Goal: Information Seeking & Learning: Learn about a topic

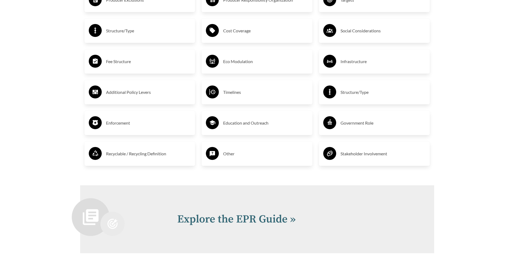
scroll to position [1025, 0]
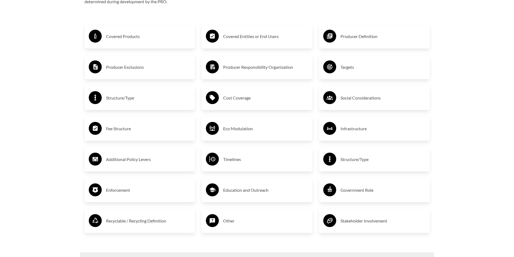
scroll to position [944, 0]
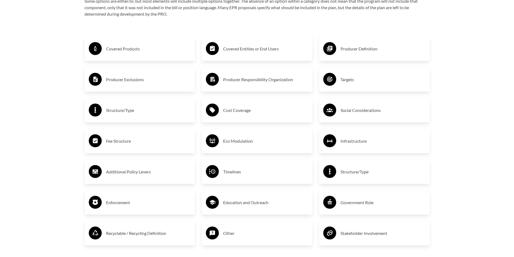
click at [140, 83] on h3 "Producer Exclusions" at bounding box center [148, 79] width 85 height 9
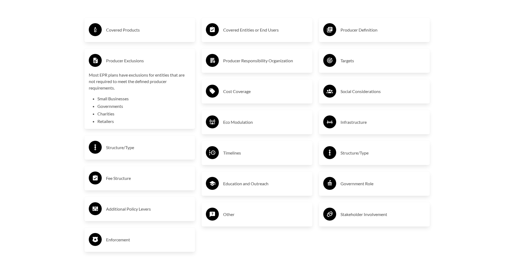
scroll to position [971, 0]
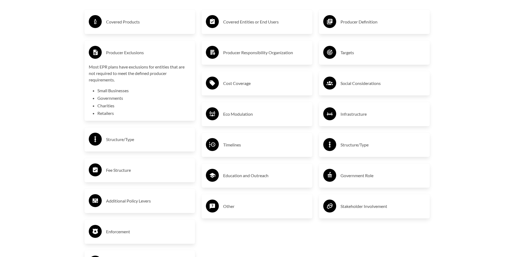
click at [113, 114] on li "Retailers" at bounding box center [144, 113] width 94 height 6
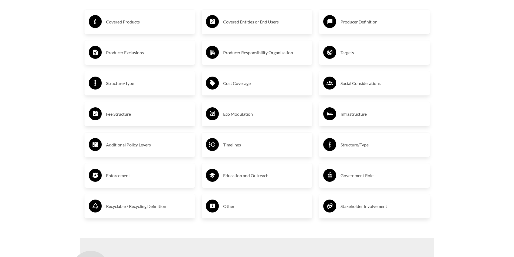
click at [243, 118] on h3 "Eco Modulation" at bounding box center [265, 114] width 85 height 9
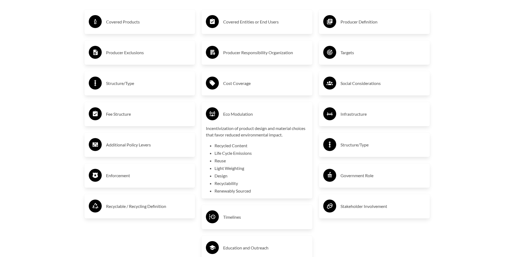
click at [233, 87] on h3 "Cost Coverage" at bounding box center [265, 83] width 85 height 9
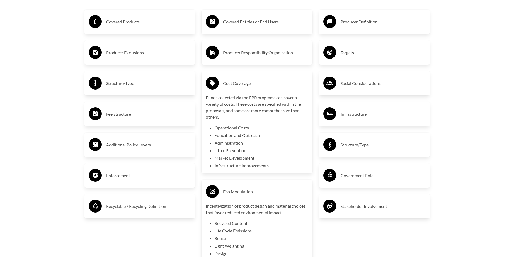
click at [132, 53] on h3 "Producer Exclusions" at bounding box center [148, 52] width 85 height 9
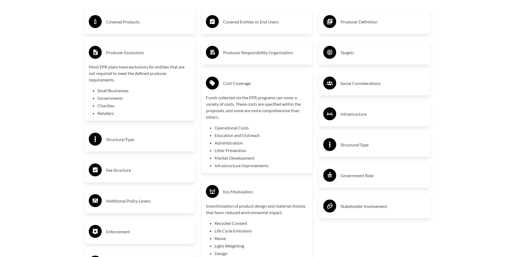
click at [124, 140] on h3 "Structure/Type" at bounding box center [148, 139] width 85 height 9
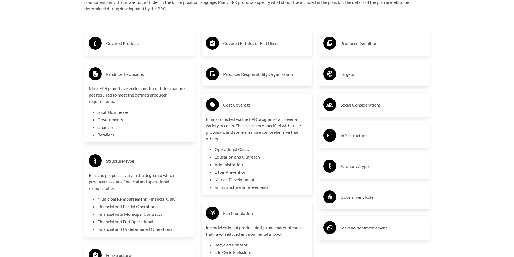
scroll to position [944, 0]
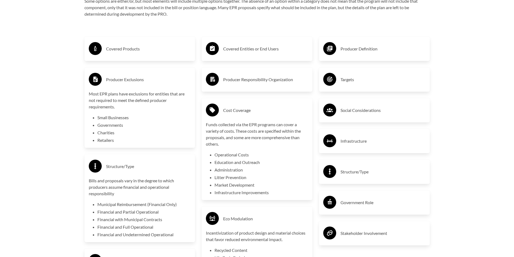
click at [331, 87] on div at bounding box center [329, 80] width 13 height 15
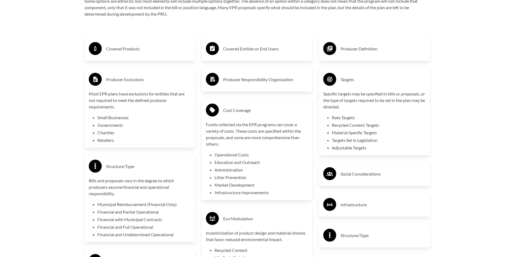
click at [345, 47] on h3 "Producer Definition" at bounding box center [383, 49] width 85 height 9
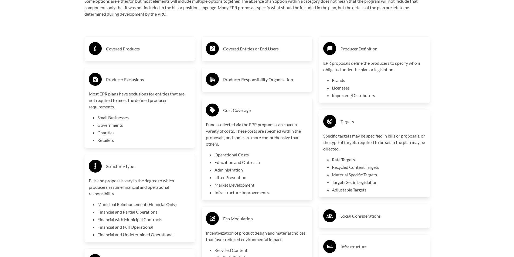
click at [127, 53] on h3 "Covered Products" at bounding box center [148, 49] width 85 height 9
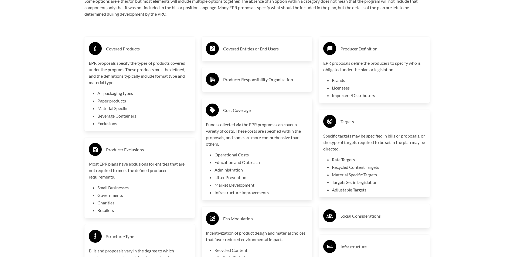
click at [245, 53] on h3 "Covered Entities or End Users" at bounding box center [265, 49] width 85 height 9
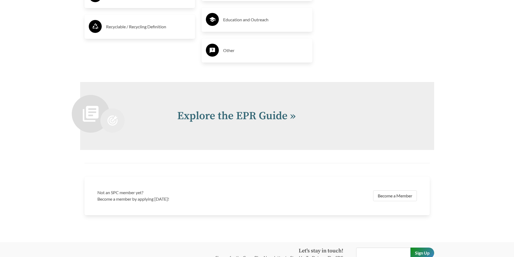
scroll to position [1349, 0]
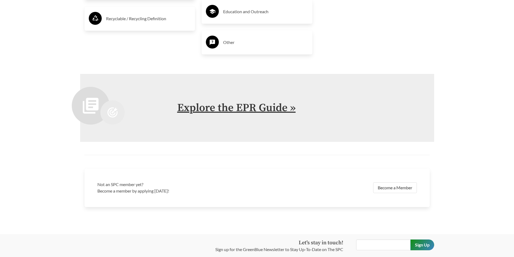
click at [253, 108] on link "Explore the EPR Guide »" at bounding box center [236, 107] width 118 height 13
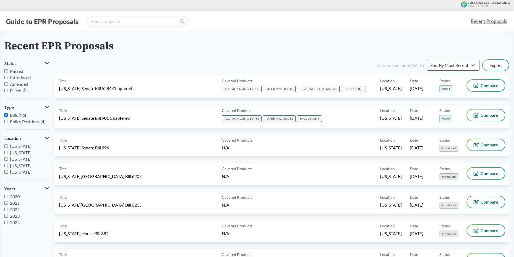
click at [6, 71] on input "Passed" at bounding box center [6, 71] width 4 height 4
checkbox input "true"
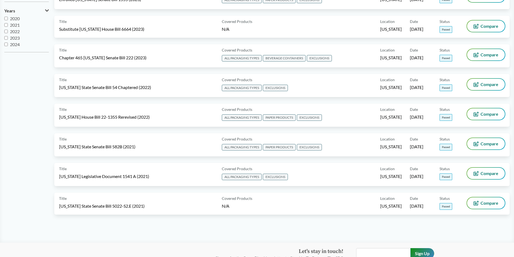
scroll to position [189, 0]
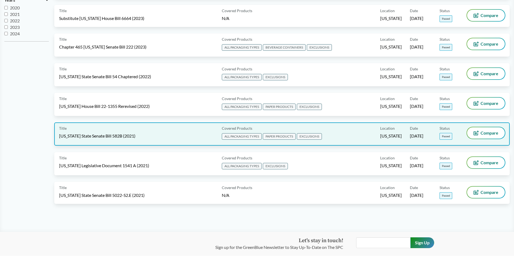
click at [320, 135] on span "EXCLUSIONS" at bounding box center [309, 136] width 25 height 6
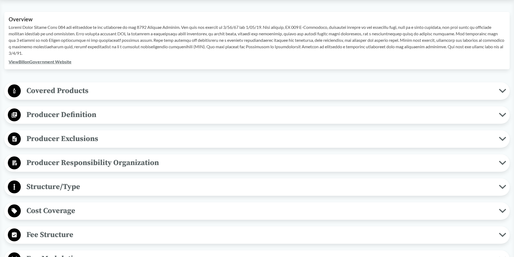
scroll to position [189, 0]
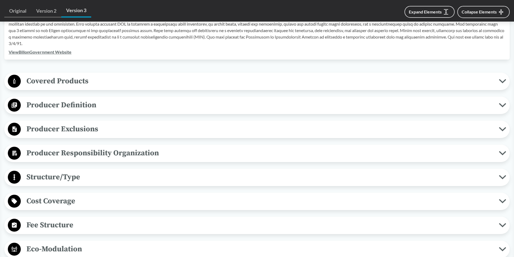
click at [93, 131] on span "Producer Exclusions" at bounding box center [260, 129] width 478 height 12
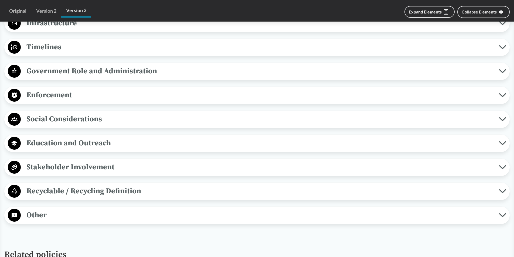
scroll to position [567, 0]
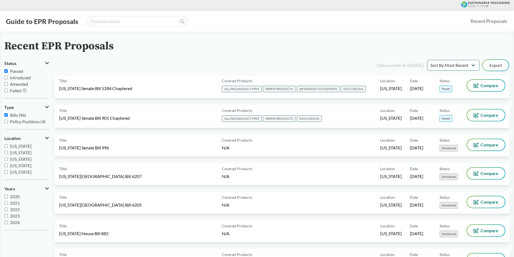
click at [5, 116] on input "Bills (96)" at bounding box center [6, 115] width 4 height 4
checkbox input "false"
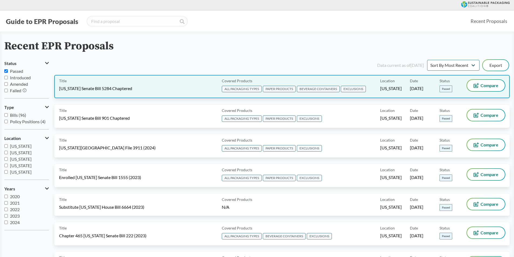
click at [356, 88] on span "EXCLUSIONS" at bounding box center [353, 89] width 25 height 6
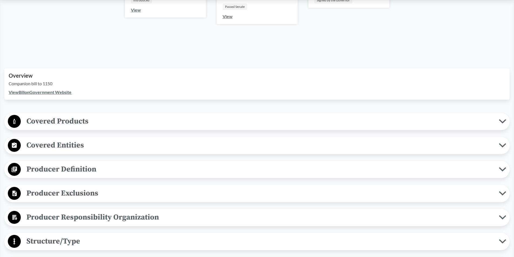
scroll to position [216, 0]
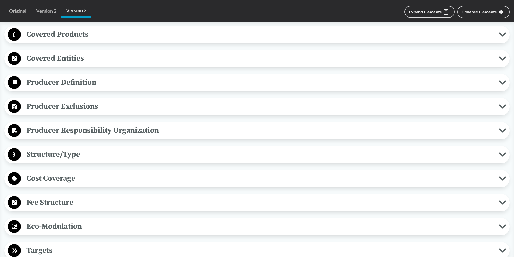
click at [76, 105] on span "Producer Exclusions" at bounding box center [260, 106] width 478 height 12
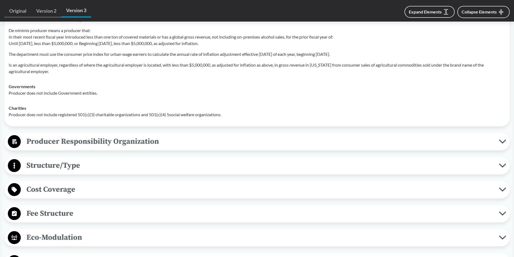
scroll to position [162, 0]
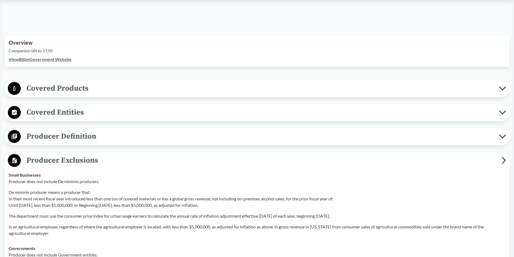
click at [86, 87] on span "Covered Products" at bounding box center [260, 88] width 478 height 12
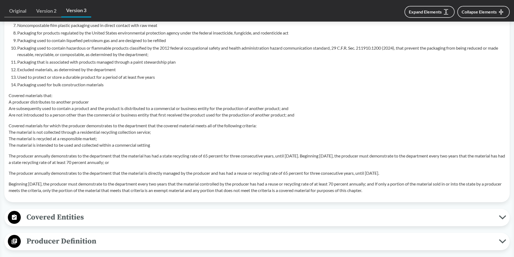
scroll to position [513, 0]
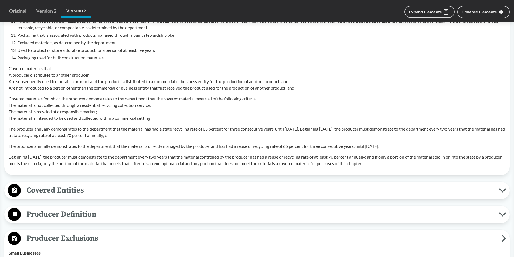
click at [95, 77] on p "Covered materials that: A producer distributes to another producer Are subseque…" at bounding box center [257, 78] width 497 height 26
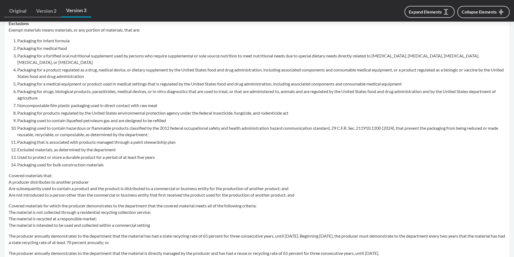
scroll to position [351, 0]
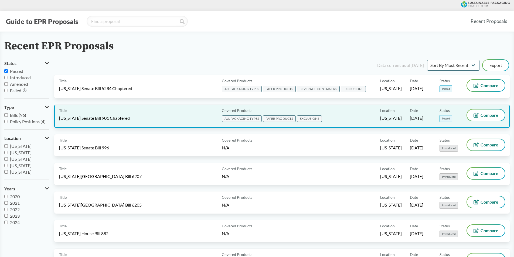
click at [307, 119] on span "EXCLUSIONS" at bounding box center [309, 118] width 25 height 6
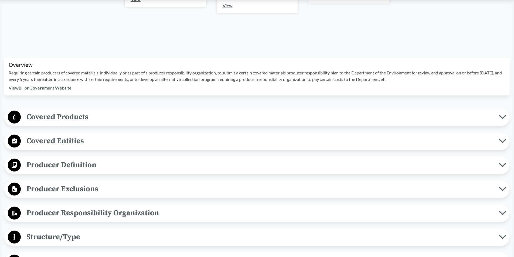
scroll to position [135, 0]
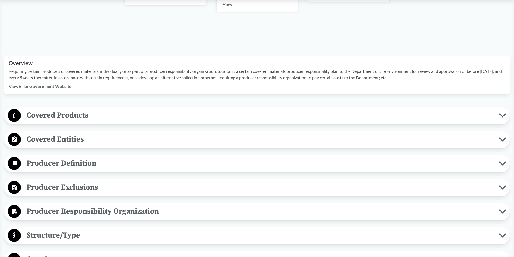
click at [76, 113] on span "Covered Products" at bounding box center [260, 115] width 478 height 12
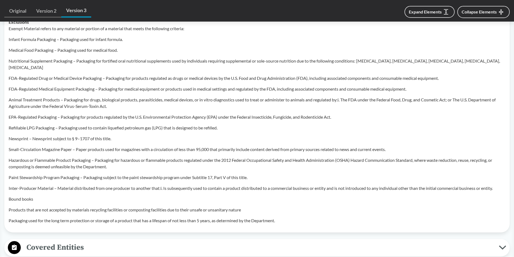
scroll to position [405, 0]
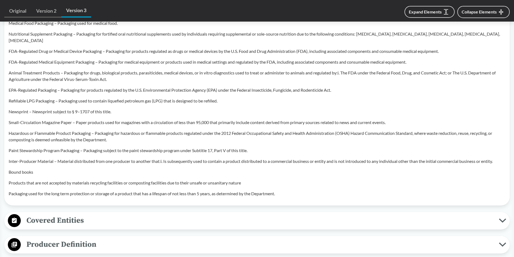
click at [257, 180] on div "Exempt Material refers to any material or portion of a material that meets the …" at bounding box center [257, 97] width 497 height 199
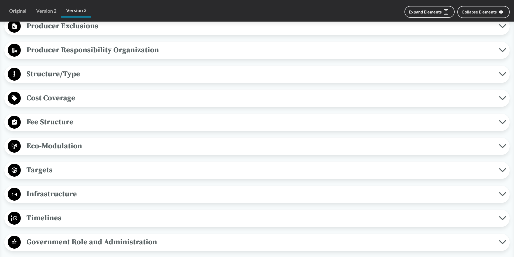
scroll to position [648, 0]
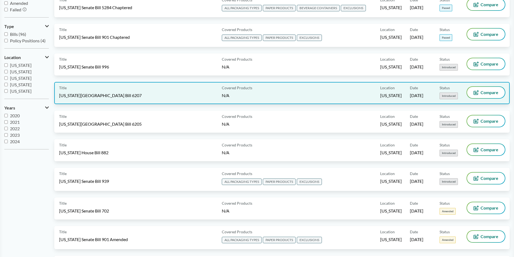
scroll to position [108, 0]
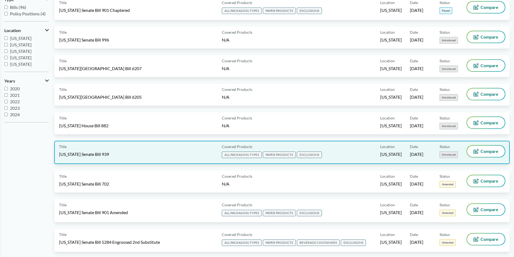
click at [317, 151] on div "Covered Products ALL PACKAGING TYPES PAPER PRODUCTS EXCLUSIONS" at bounding box center [300, 152] width 161 height 13
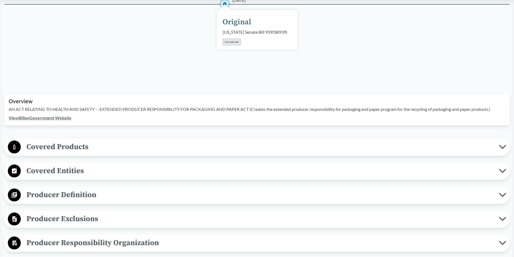
click at [99, 149] on span "Covered Products" at bounding box center [260, 147] width 478 height 12
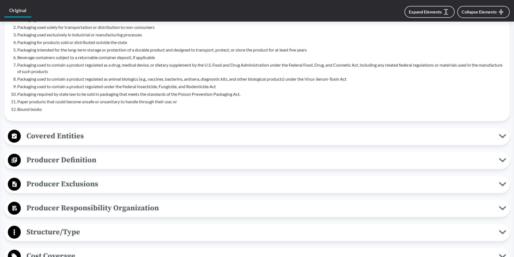
scroll to position [297, 0]
click at [43, 186] on span "Producer Exclusions" at bounding box center [260, 184] width 478 height 12
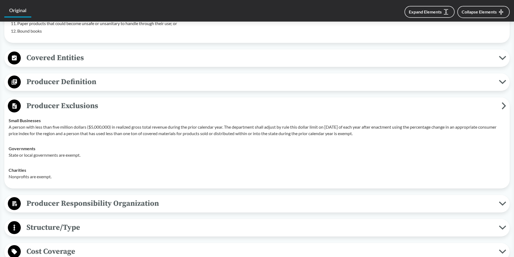
scroll to position [378, 0]
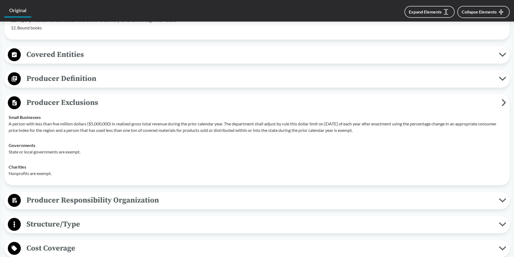
click at [38, 109] on span "Producer Exclusions" at bounding box center [261, 103] width 481 height 12
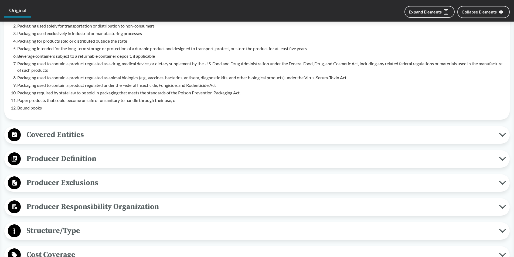
scroll to position [270, 0]
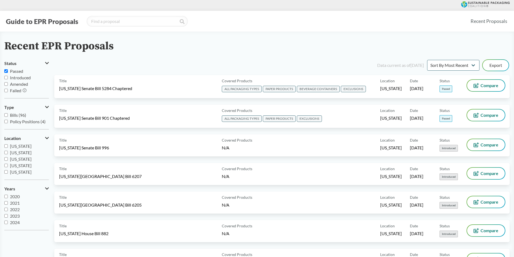
click at [6, 115] on input "Bills (96)" at bounding box center [6, 115] width 4 height 4
checkbox input "true"
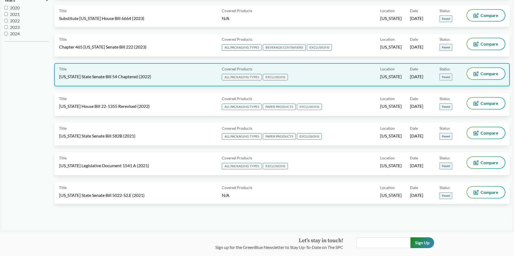
scroll to position [216, 0]
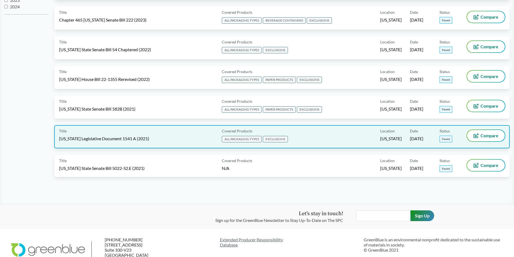
click at [271, 140] on span "EXCLUSIONS" at bounding box center [275, 139] width 25 height 6
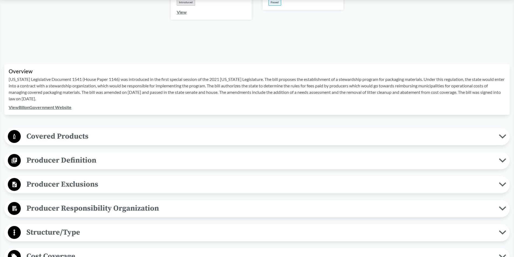
scroll to position [135, 0]
click at [69, 130] on span "Covered Products" at bounding box center [260, 136] width 478 height 12
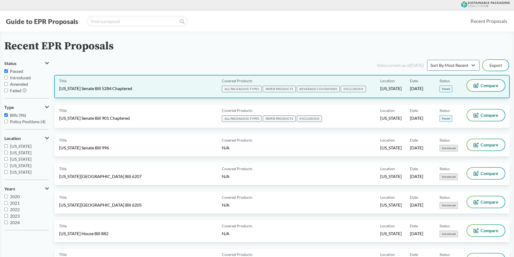
click at [358, 89] on span "EXCLUSIONS" at bounding box center [353, 89] width 25 height 6
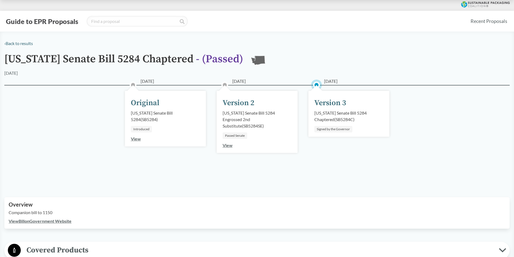
scroll to position [81, 0]
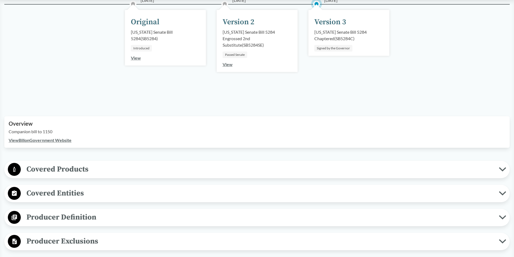
click at [59, 169] on span "Covered Products" at bounding box center [260, 169] width 478 height 12
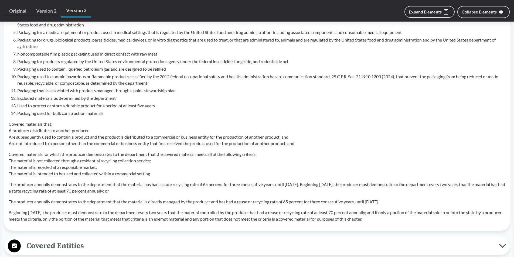
scroll to position [459, 0]
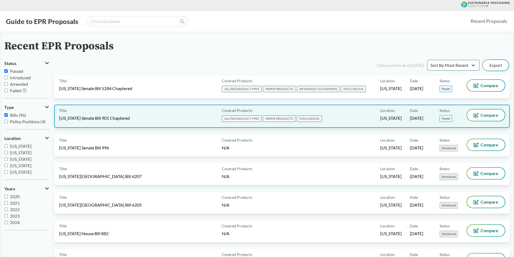
click at [303, 118] on span "EXCLUSIONS" at bounding box center [309, 118] width 25 height 6
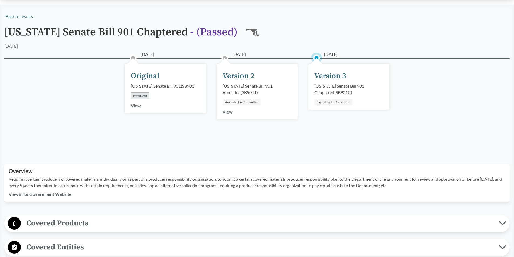
click at [54, 221] on span "Covered Products" at bounding box center [260, 223] width 478 height 12
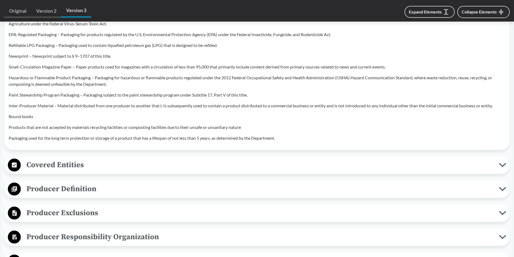
scroll to position [486, 0]
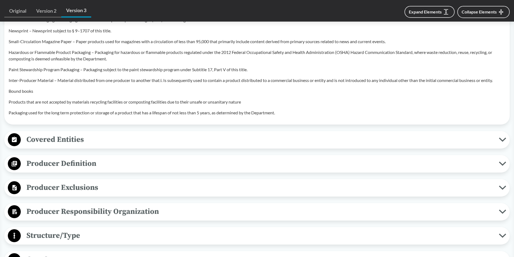
click at [63, 182] on span "Producer Exclusions" at bounding box center [260, 188] width 478 height 12
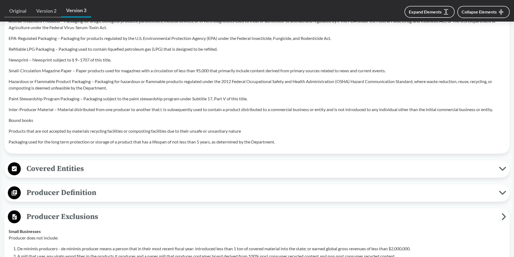
scroll to position [459, 0]
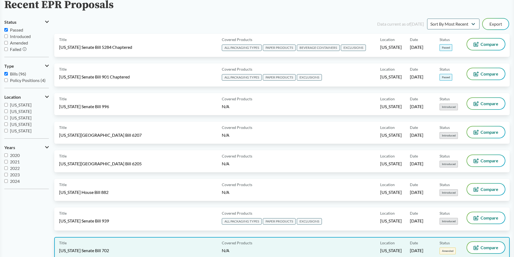
scroll to position [54, 0]
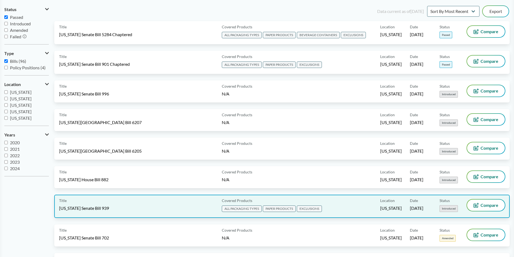
click at [317, 208] on span "EXCLUSIONS" at bounding box center [309, 209] width 25 height 6
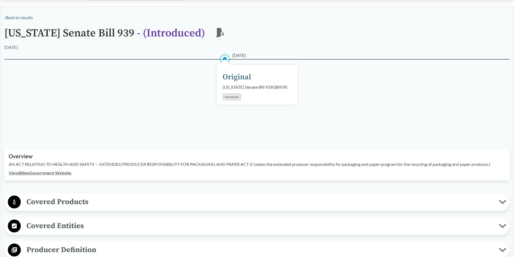
scroll to position [27, 0]
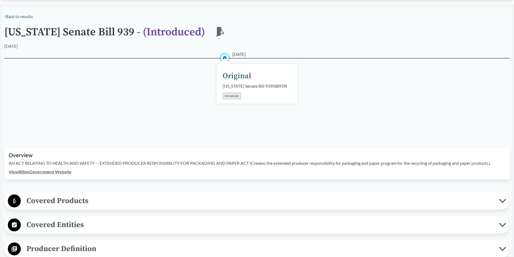
click at [67, 207] on span "Covered Products" at bounding box center [260, 201] width 478 height 12
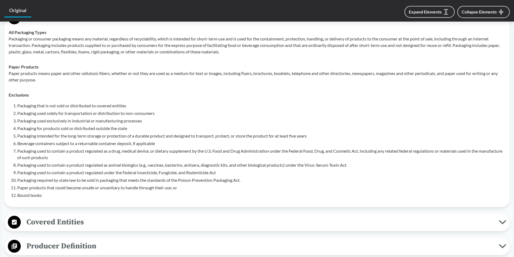
scroll to position [243, 0]
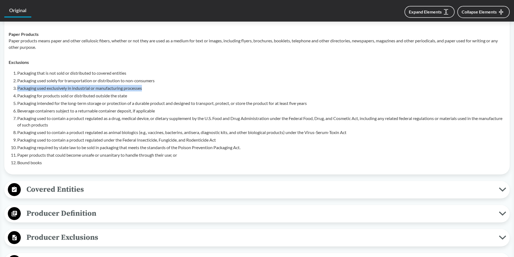
drag, startPoint x: 146, startPoint y: 94, endPoint x: 11, endPoint y: 94, distance: 134.7
click at [11, 94] on div "Packaging that is not sold or distributed to covered entities Packaging used so…" at bounding box center [257, 118] width 497 height 96
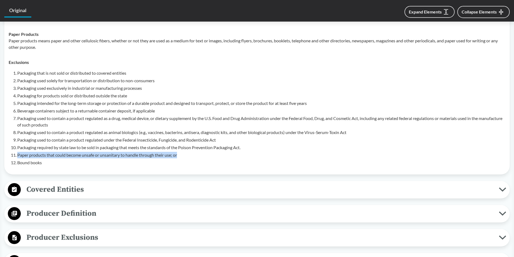
drag, startPoint x: 17, startPoint y: 162, endPoint x: 182, endPoint y: 159, distance: 164.9
click at [182, 158] on li "Paper products that could become unsafe or unsanitary to handle through their u…" at bounding box center [261, 155] width 488 height 6
click at [180, 158] on li "Paper products that could become unsafe or unsanitary to handle through their u…" at bounding box center [261, 155] width 488 height 6
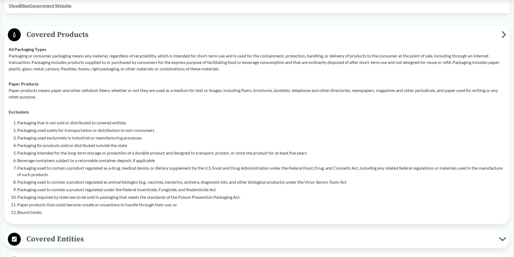
scroll to position [216, 0]
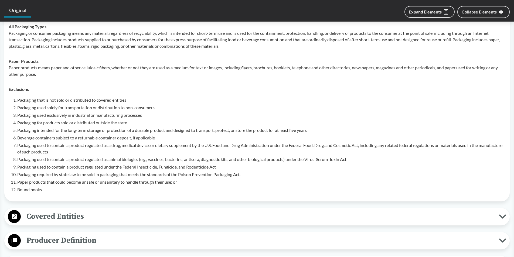
click at [180, 155] on li "Packaging used to contain a product regulated as a drug, medical device, or die…" at bounding box center [261, 148] width 488 height 13
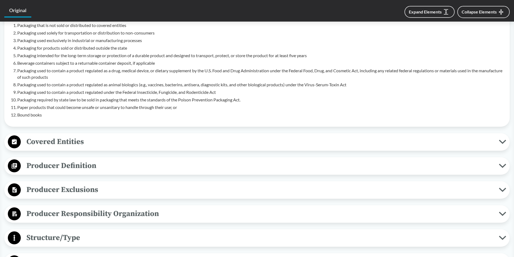
scroll to position [297, 0]
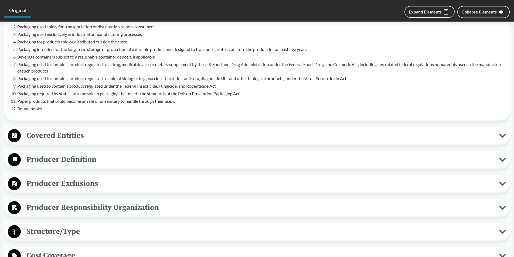
click at [87, 183] on button "Producer Exclusions" at bounding box center [257, 184] width 502 height 14
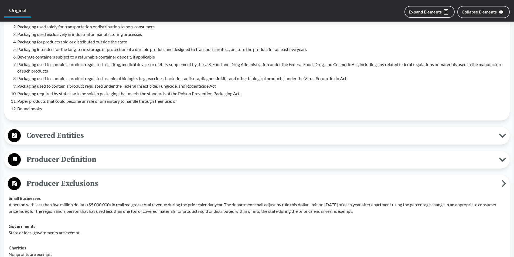
click at [80, 190] on span "Producer Exclusions" at bounding box center [261, 184] width 481 height 12
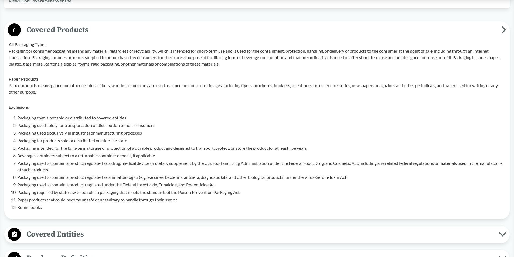
scroll to position [0, 0]
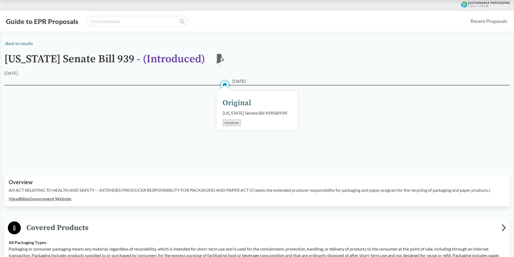
click at [64, 22] on button "Guide to EPR Proposals" at bounding box center [42, 21] width 76 height 9
